Goal: Task Accomplishment & Management: Use online tool/utility

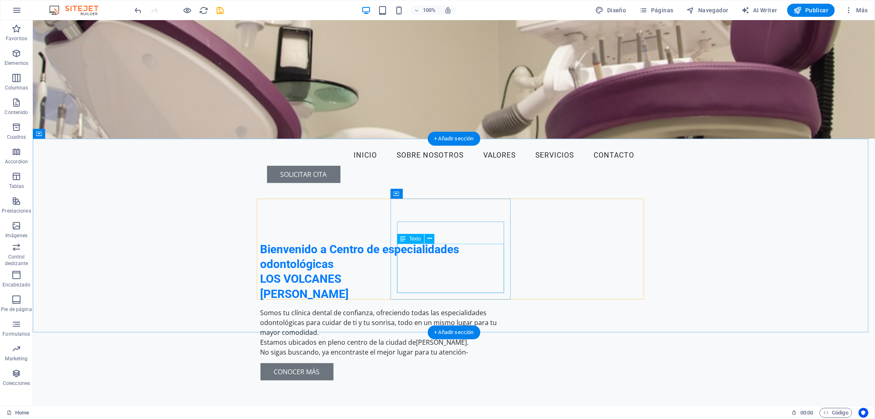
scroll to position [182, 0]
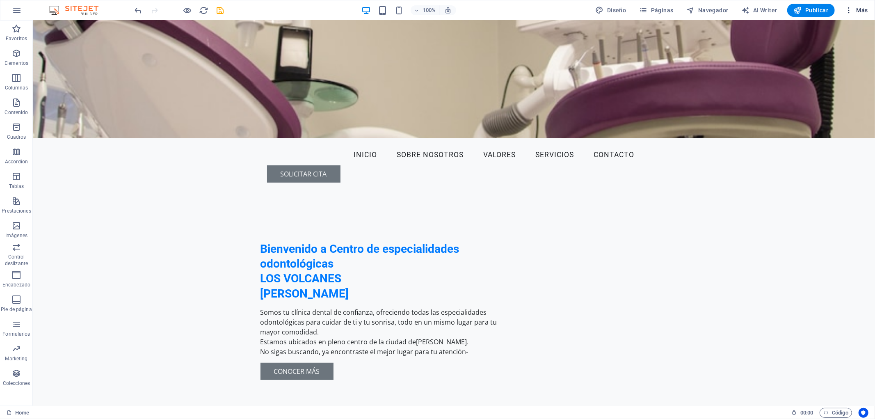
click at [848, 12] on icon "button" at bounding box center [849, 10] width 8 height 8
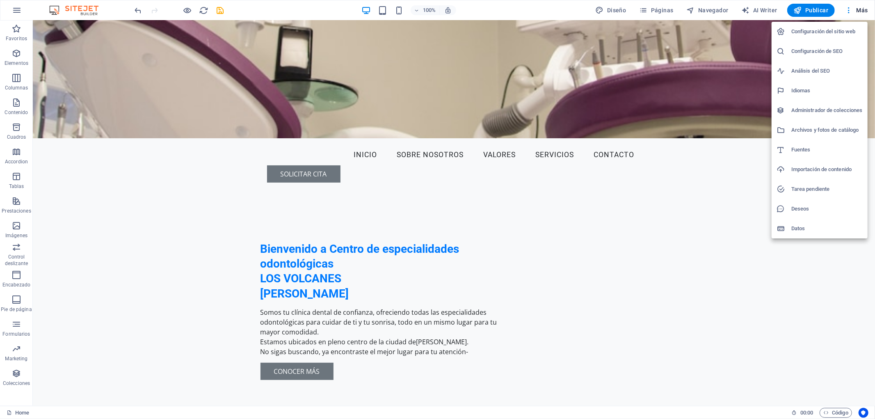
click at [19, 12] on div at bounding box center [437, 209] width 875 height 419
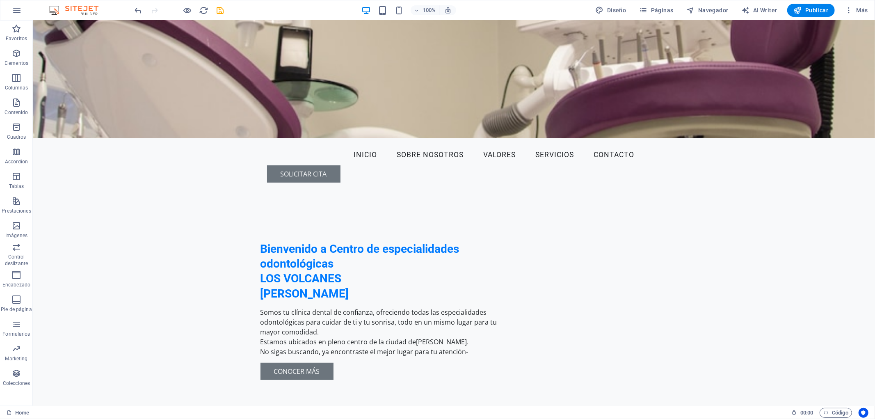
click at [19, 12] on icon "button" at bounding box center [17, 10] width 10 height 10
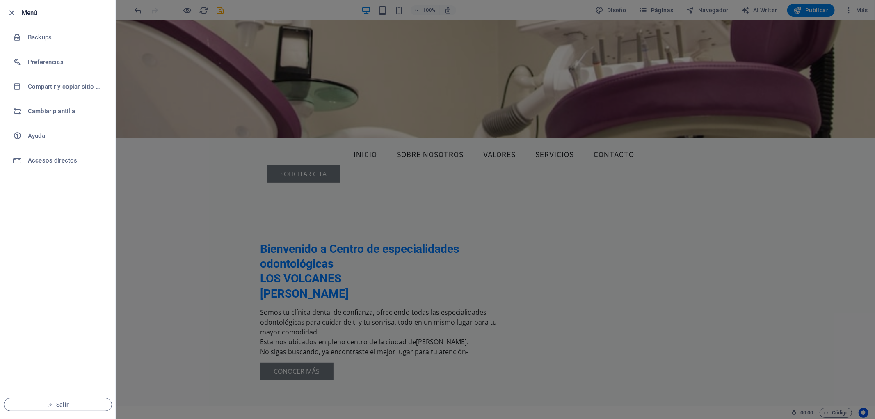
click at [244, 11] on div at bounding box center [437, 209] width 875 height 419
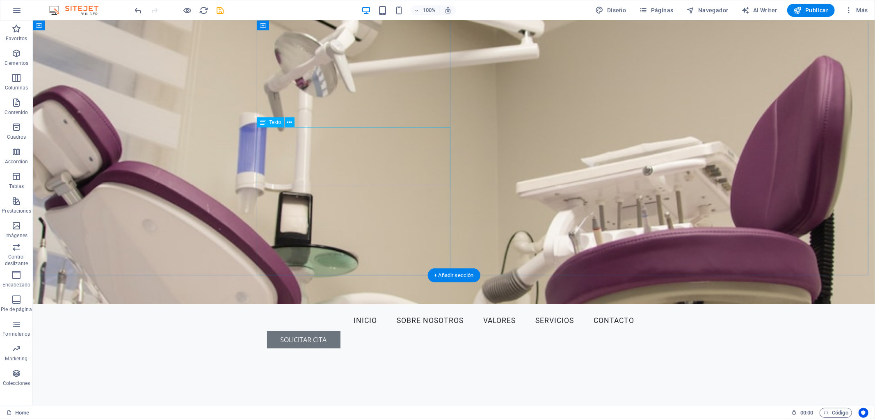
scroll to position [0, 0]
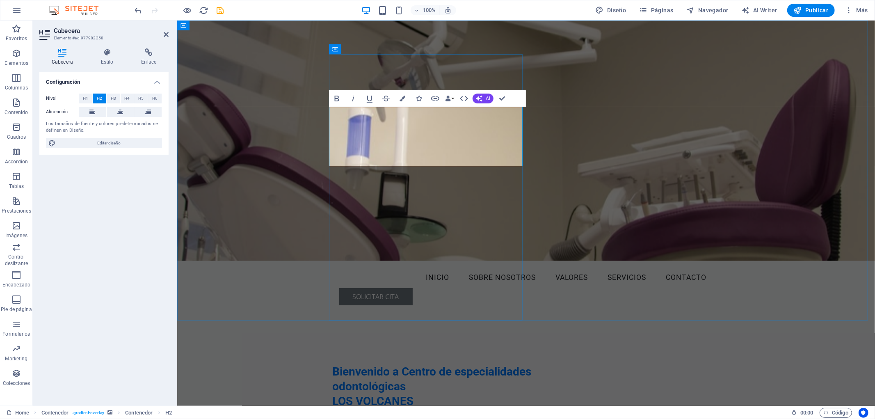
click at [416, 364] on h2 "Bienvenido a Centro de especialidades odontológicas LOS VOLCANES [PERSON_NAME]" at bounding box center [458, 394] width 252 height 60
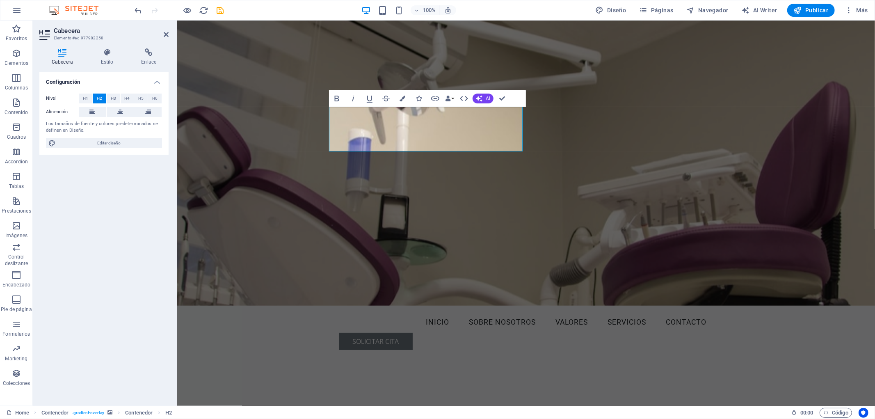
click at [542, 160] on figure at bounding box center [526, 162] width 698 height 285
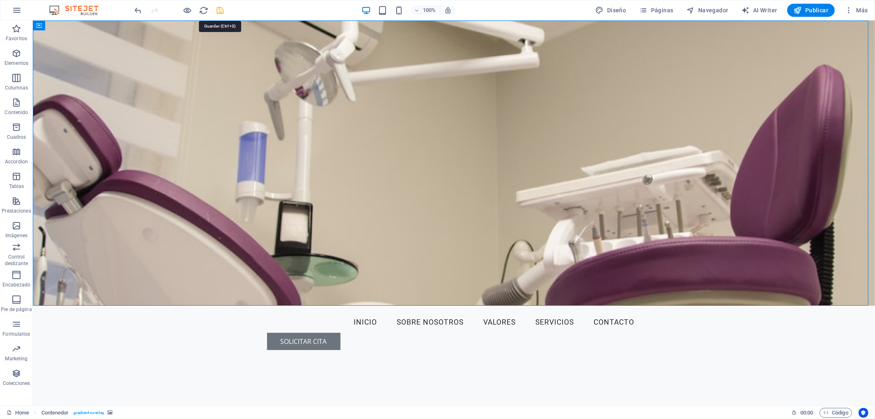
click at [220, 11] on icon "save" at bounding box center [220, 10] width 9 height 9
checkbox input "false"
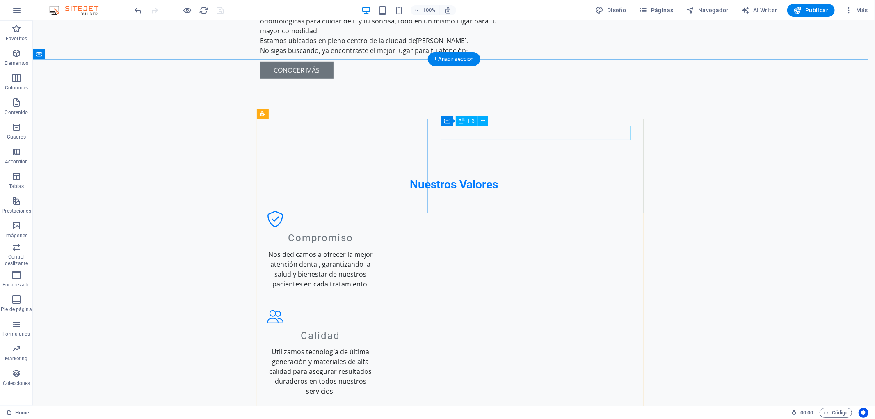
scroll to position [501, 0]
